Goal: Information Seeking & Learning: Check status

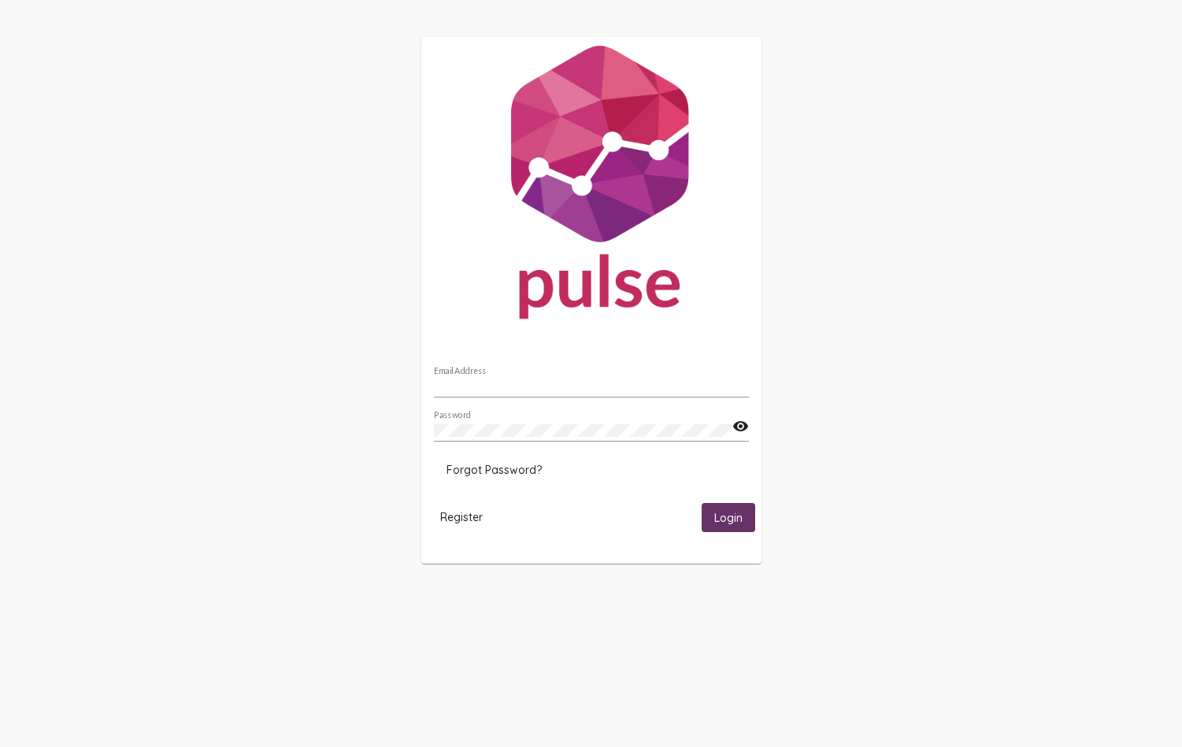
type input "[EMAIL_ADDRESS][DOMAIN_NAME]"
click at [714, 516] on span "Login" at bounding box center [728, 518] width 28 height 14
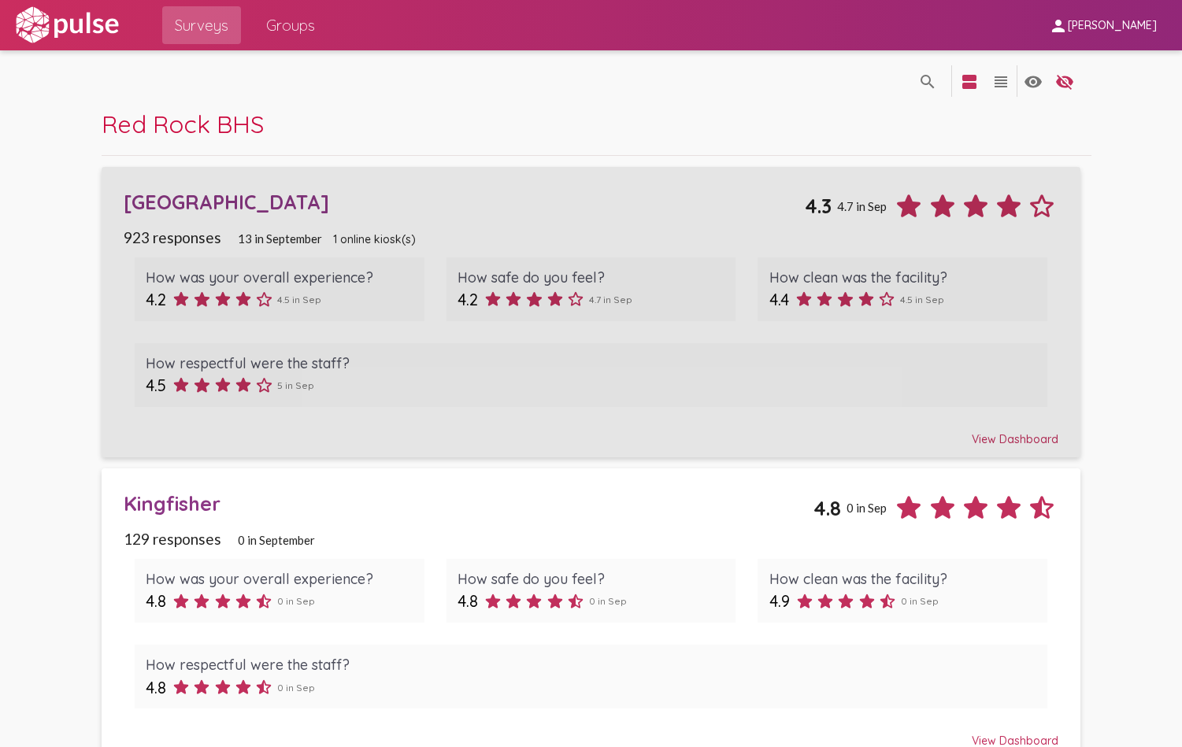
click at [275, 205] on div "[GEOGRAPHIC_DATA]" at bounding box center [465, 202] width 682 height 24
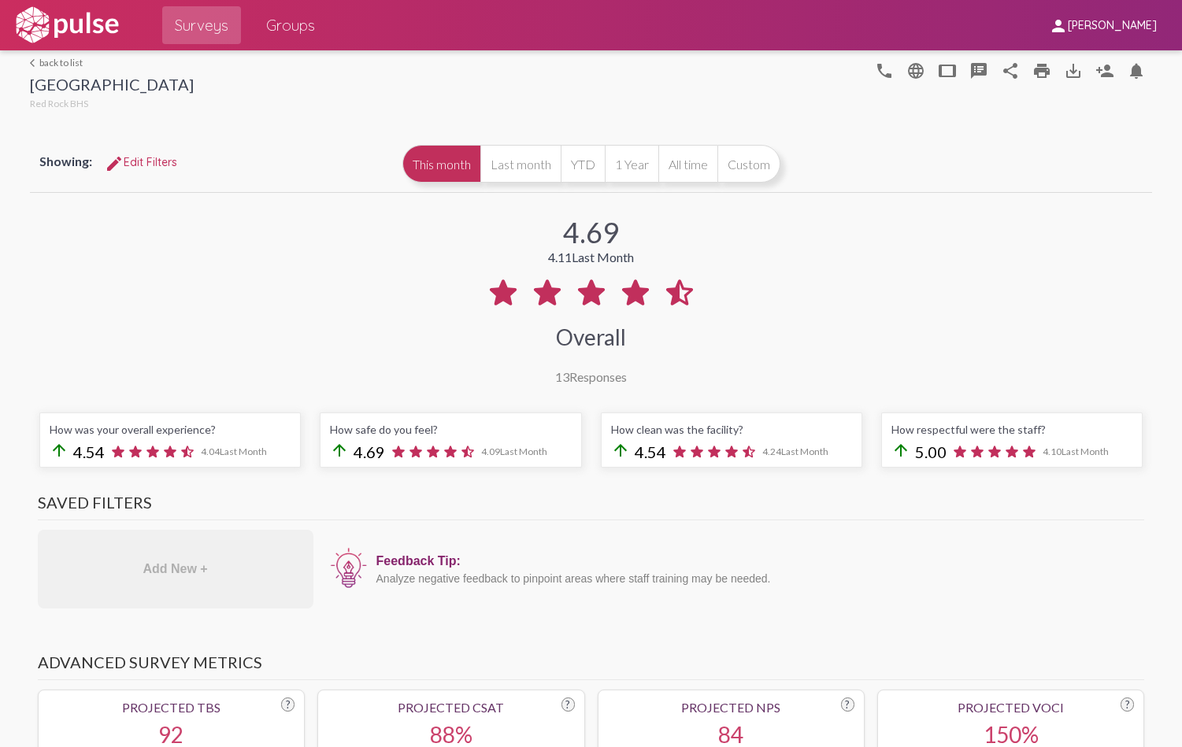
click at [59, 62] on link "arrow_back_ios back to list" at bounding box center [112, 63] width 164 height 12
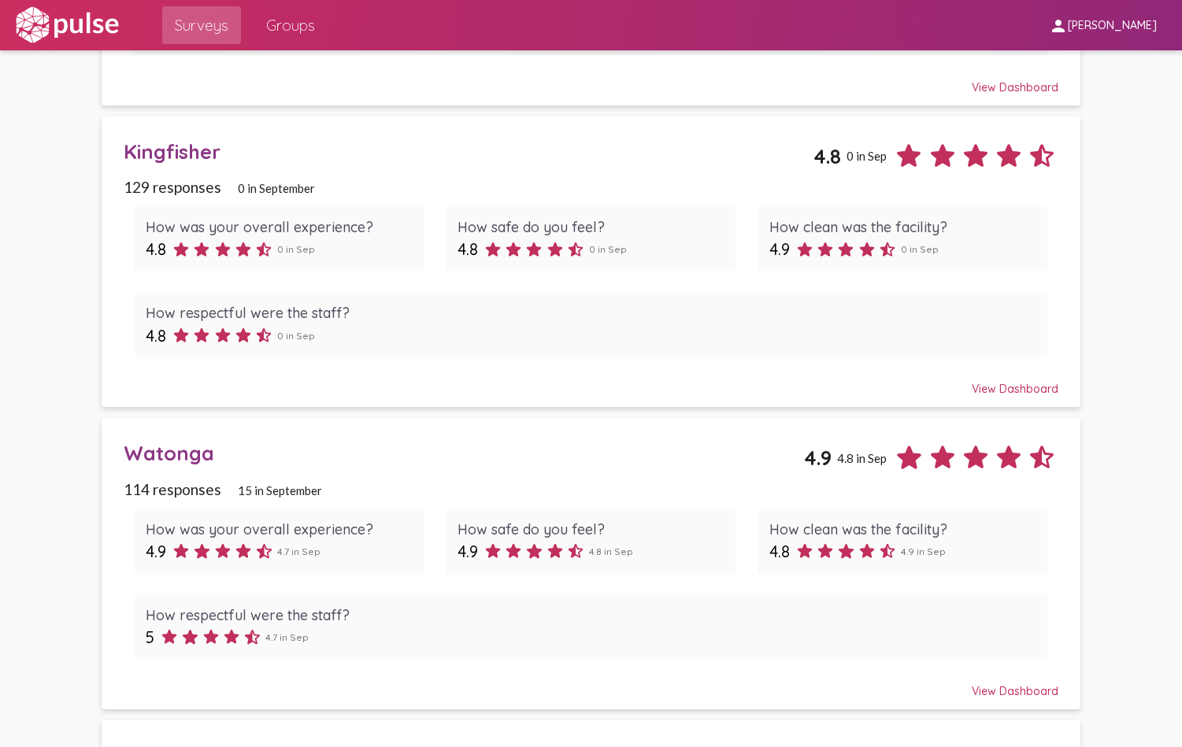
scroll to position [394, 0]
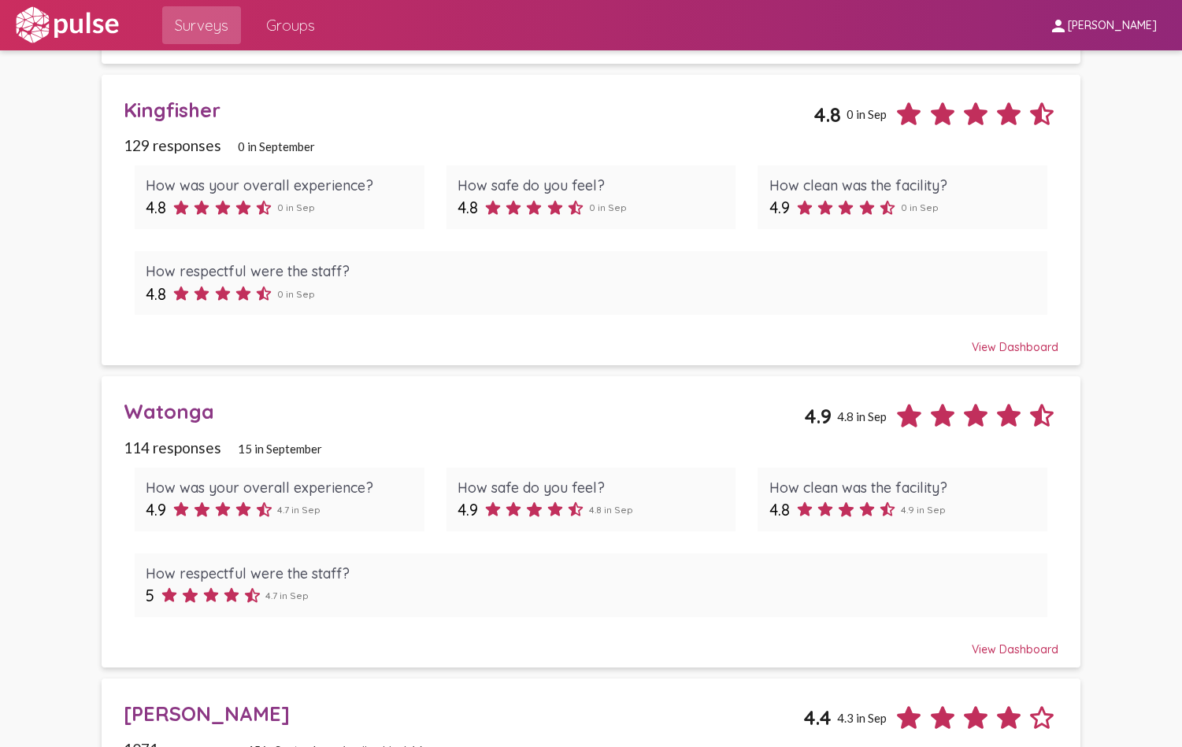
click at [191, 415] on div "Watonga" at bounding box center [464, 411] width 681 height 24
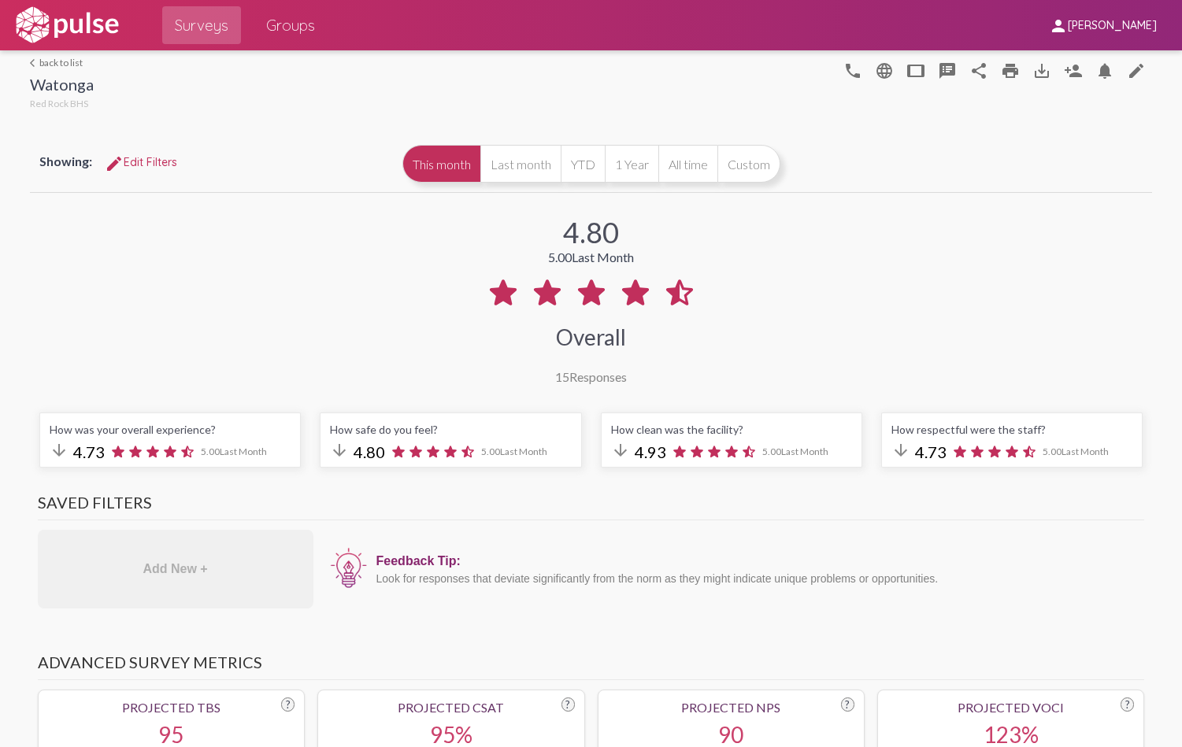
click at [72, 61] on link "arrow_back_ios back to list" at bounding box center [62, 63] width 64 height 12
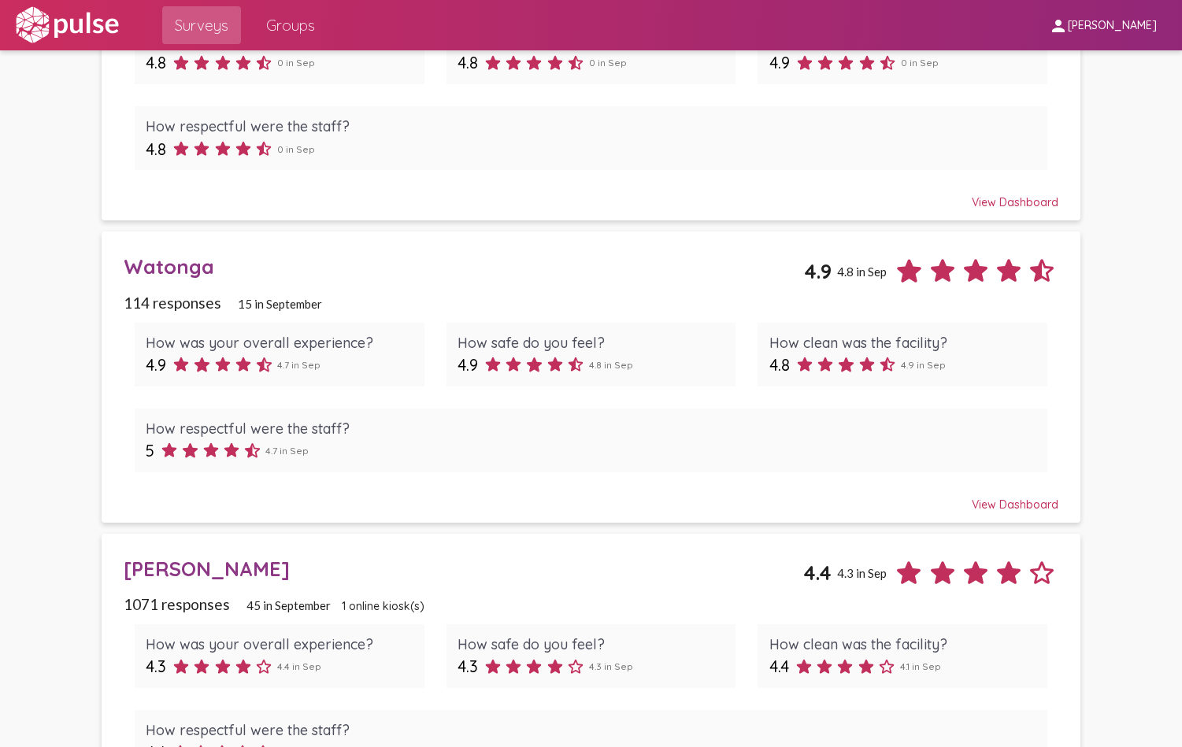
scroll to position [627, 0]
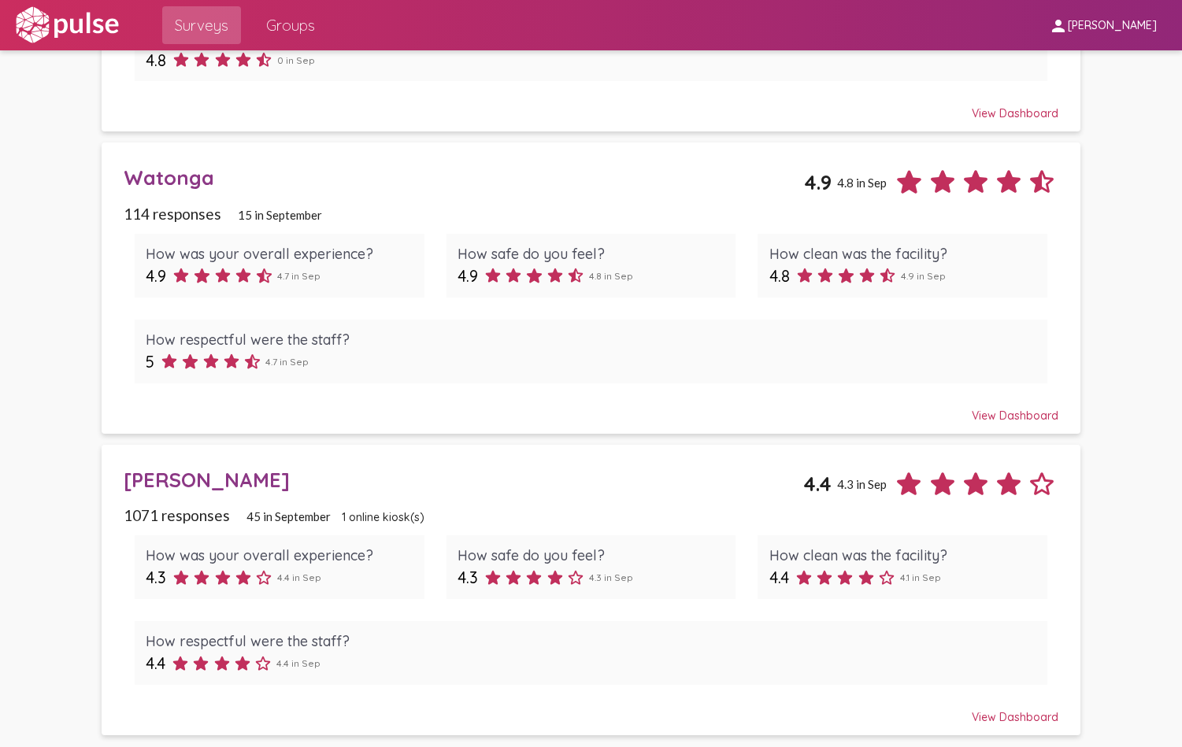
click at [192, 479] on div "[PERSON_NAME]" at bounding box center [464, 480] width 680 height 24
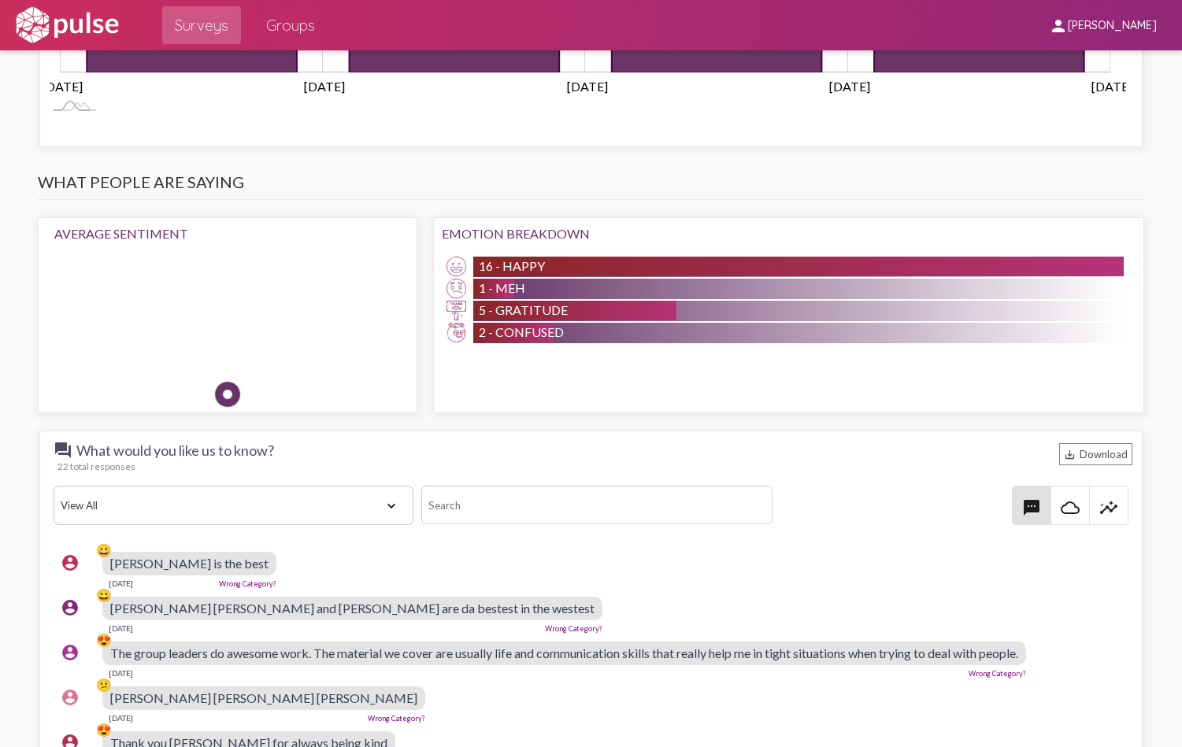
scroll to position [1653, 0]
